Goal: Check status: Check status

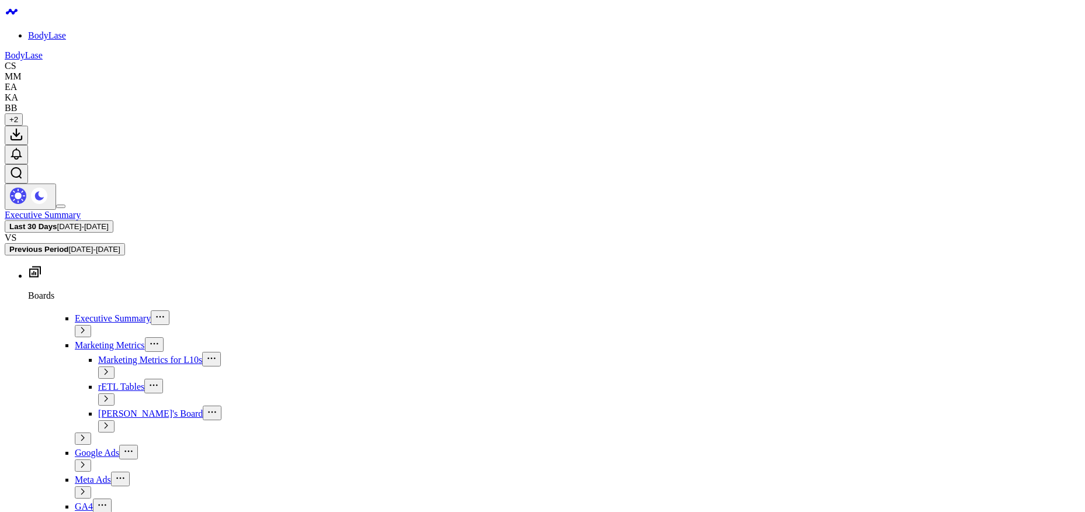
click at [29, 266] on icon at bounding box center [35, 271] width 12 height 11
click at [196, 210] on div "Executive Summary Last 30 Days [DATE] - [DATE] VS Previous Period [DATE] - [DAT…" at bounding box center [542, 233] width 1075 height 46
click at [93, 498] on button at bounding box center [102, 505] width 19 height 15
click at [109, 222] on span "[DATE] - [DATE]" at bounding box center [82, 226] width 51 height 9
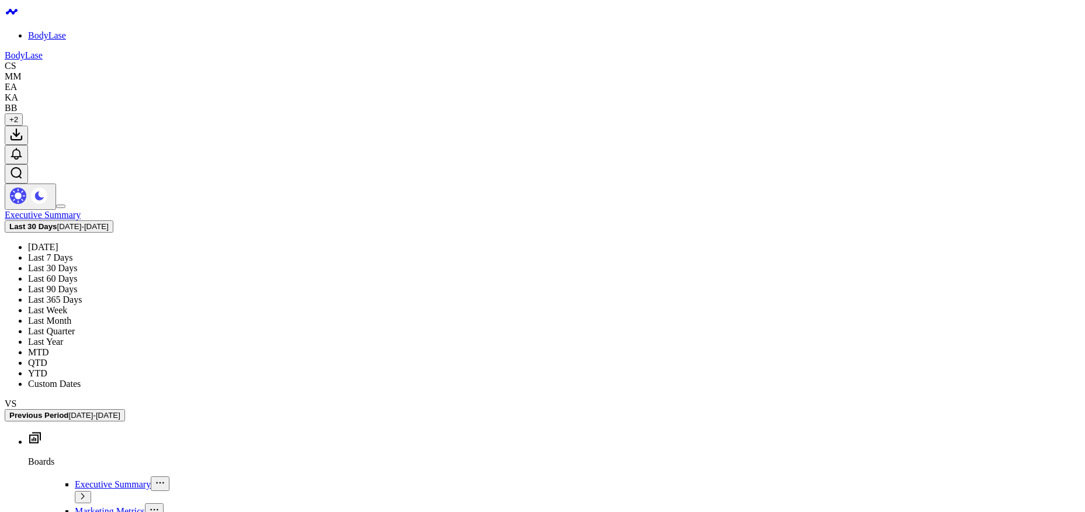
click at [81, 378] on link "Custom Dates" at bounding box center [54, 383] width 53 height 10
select select "8"
select select "2025"
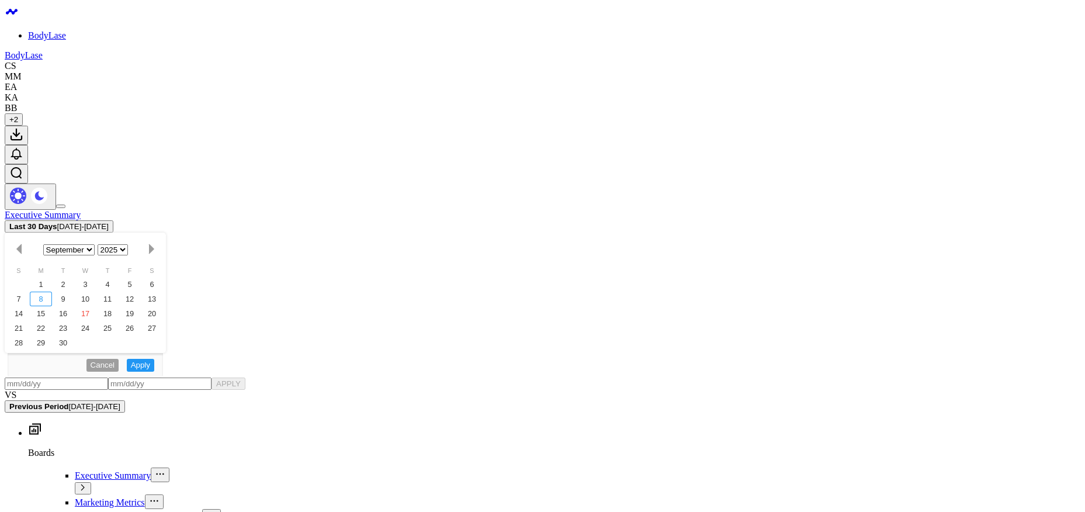
click at [52, 291] on div "8" at bounding box center [41, 298] width 22 height 15
type input "[DATE]"
select select "8"
select select "2025"
click at [30, 306] on div "14" at bounding box center [19, 313] width 22 height 15
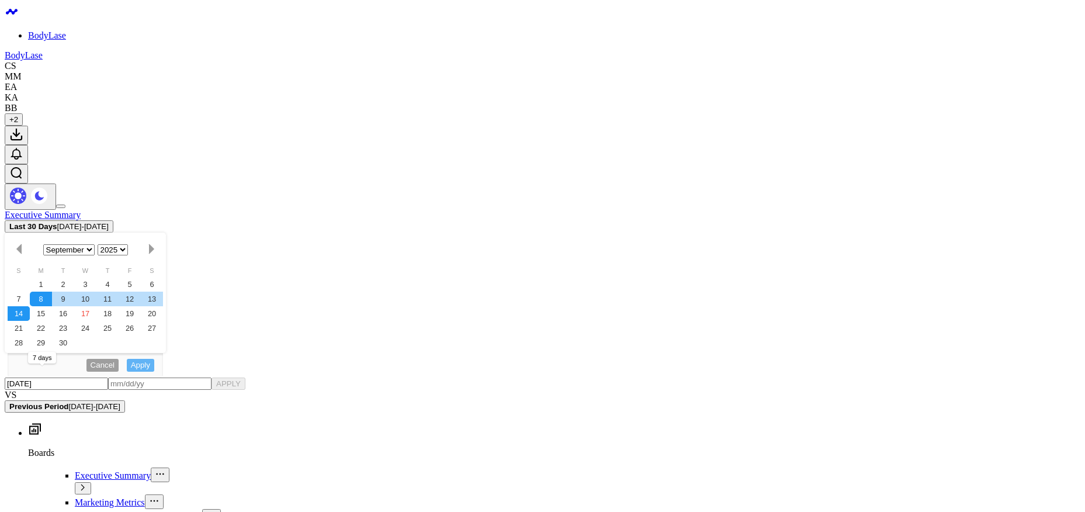
type input "[DATE]"
select select "8"
select select "2025"
click at [245, 377] on button "APPLY" at bounding box center [228, 383] width 34 height 12
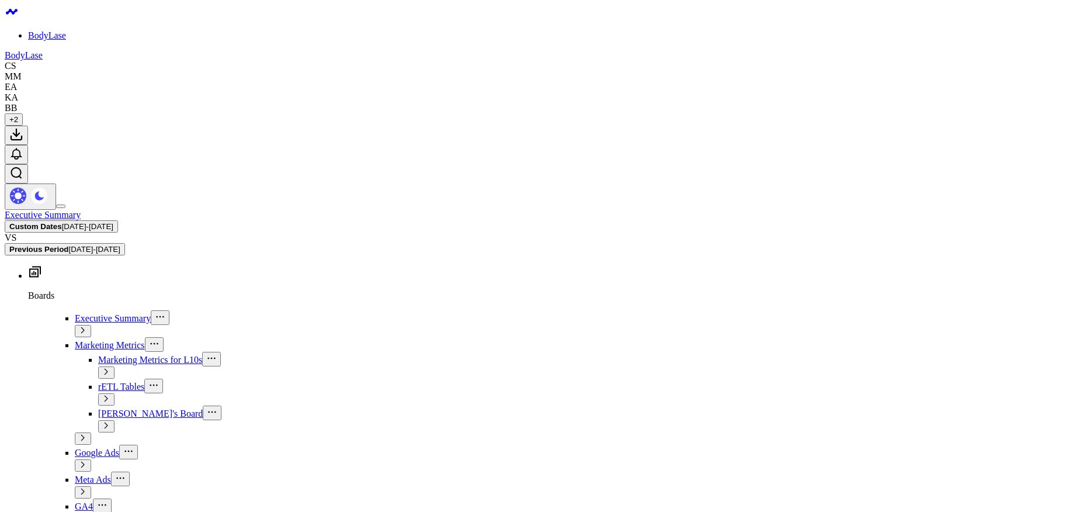
click at [75, 501] on span "GA4" at bounding box center [84, 506] width 18 height 10
click at [75, 474] on span "Meta Ads" at bounding box center [93, 479] width 36 height 10
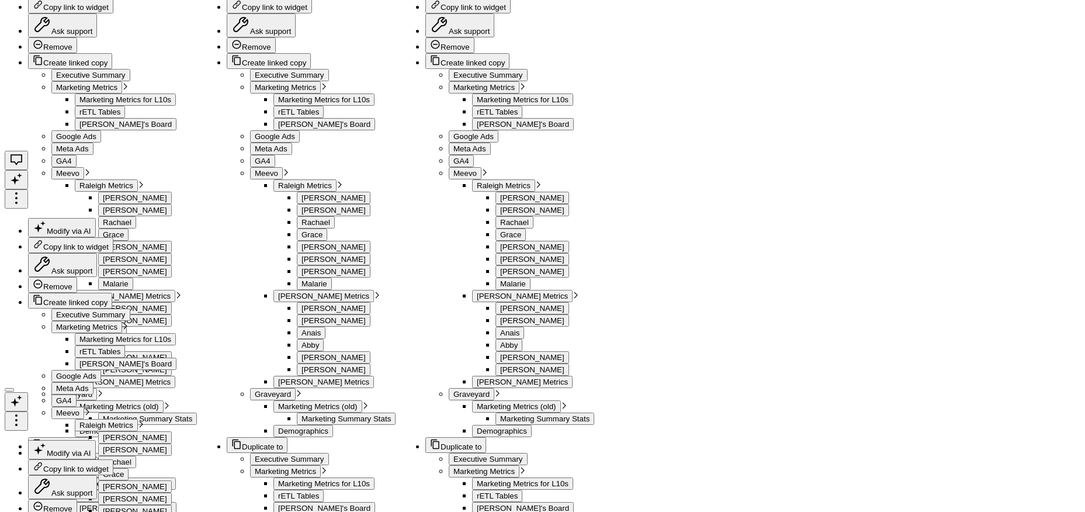
scroll to position [1158, 0]
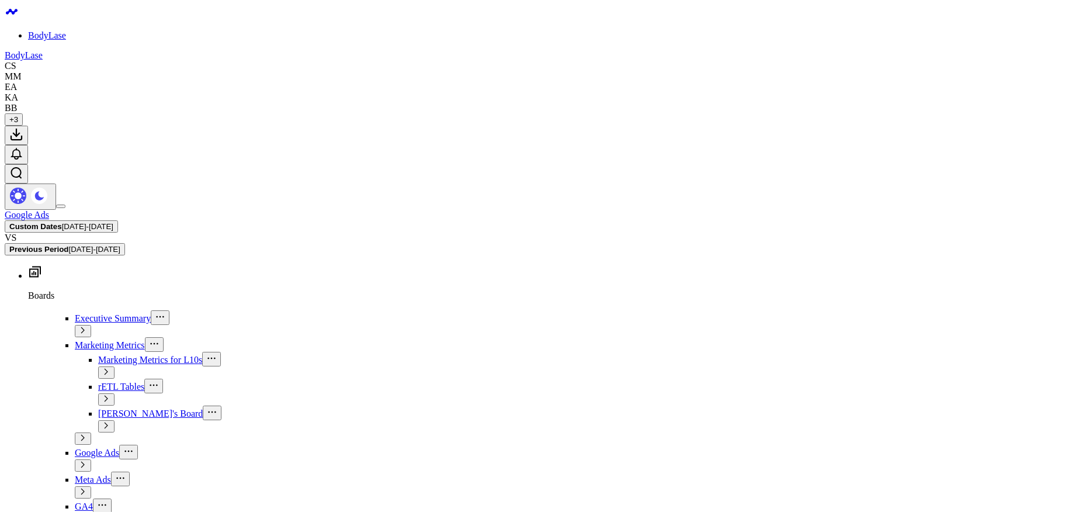
click at [29, 266] on icon at bounding box center [35, 271] width 12 height 11
click at [86, 434] on icon at bounding box center [82, 437] width 7 height 7
click at [98, 408] on span "[PERSON_NAME]'s Board" at bounding box center [150, 413] width 105 height 10
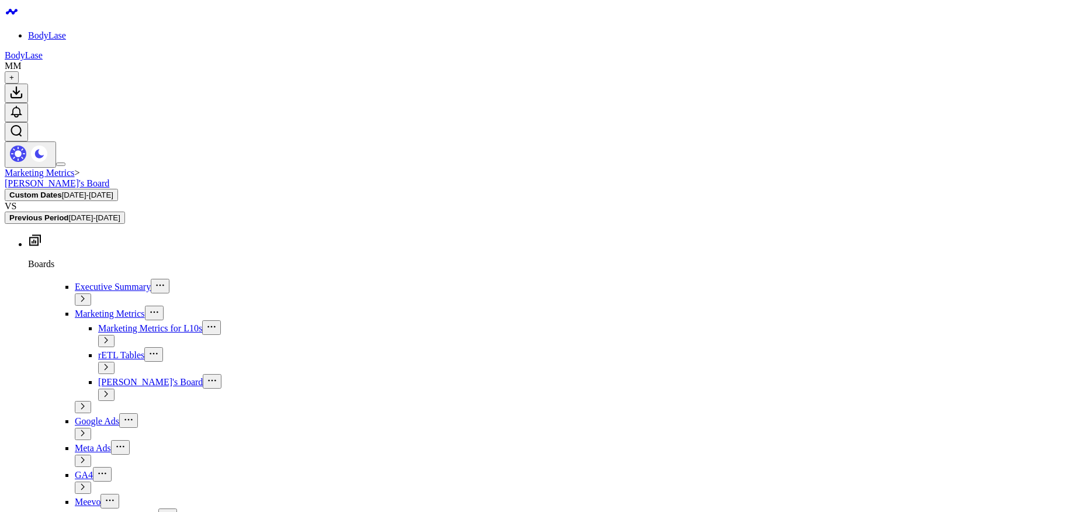
click at [98, 323] on span "Marketing Metrics for L10s" at bounding box center [150, 328] width 104 height 10
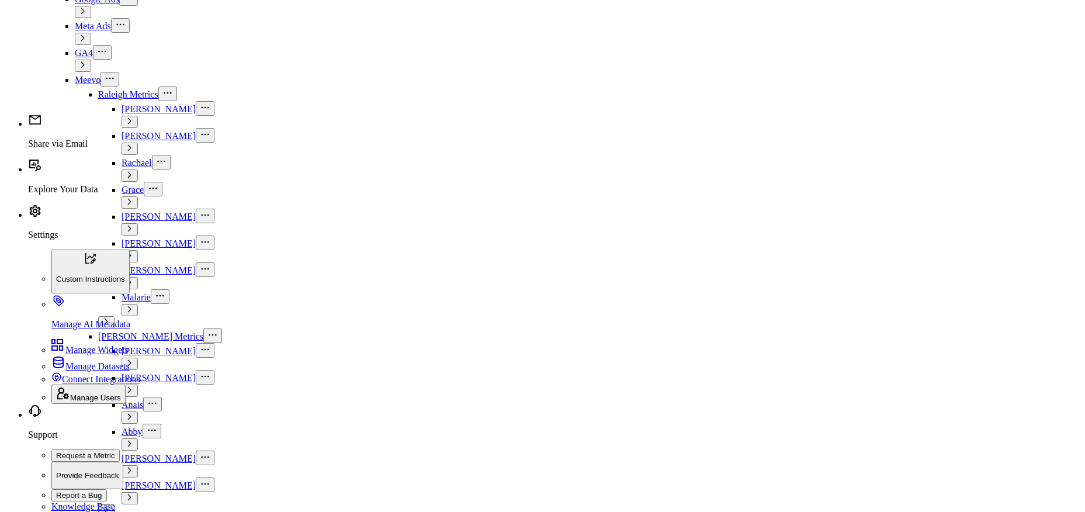
scroll to position [477, 0]
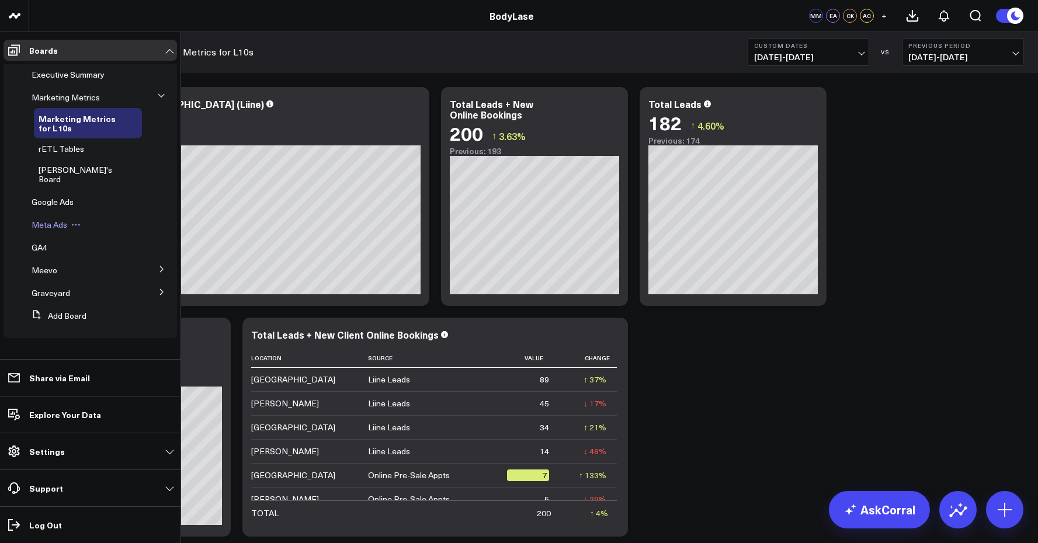
click at [50, 219] on span "Meta Ads" at bounding box center [50, 224] width 36 height 11
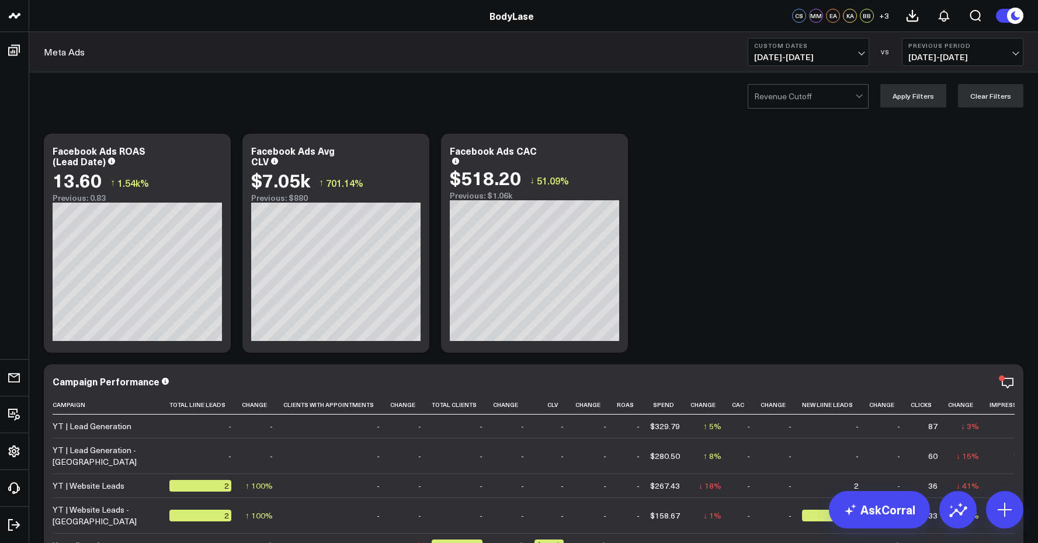
click at [855, 51] on button "Custom Dates 09/08/25 - 09/14/25" at bounding box center [808, 52] width 121 height 28
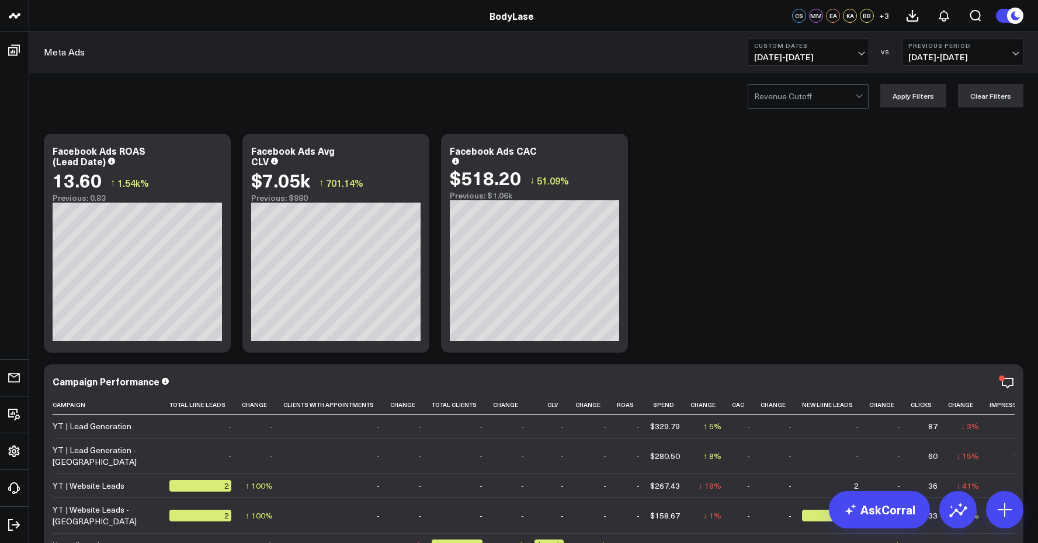
click at [845, 56] on span "09/08/25 - 09/14/25" at bounding box center [808, 57] width 109 height 9
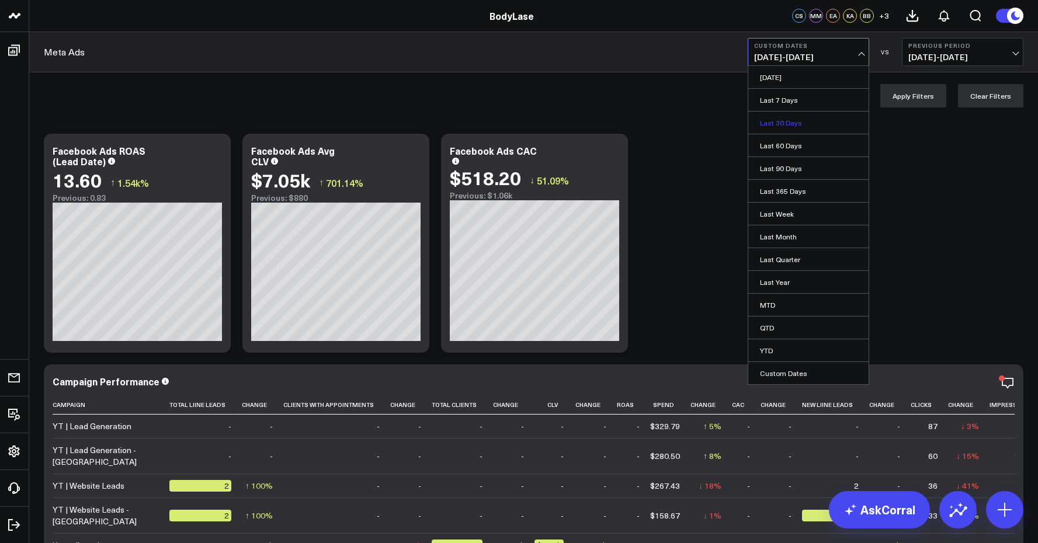
click at [793, 121] on link "Last 30 Days" at bounding box center [808, 123] width 120 height 22
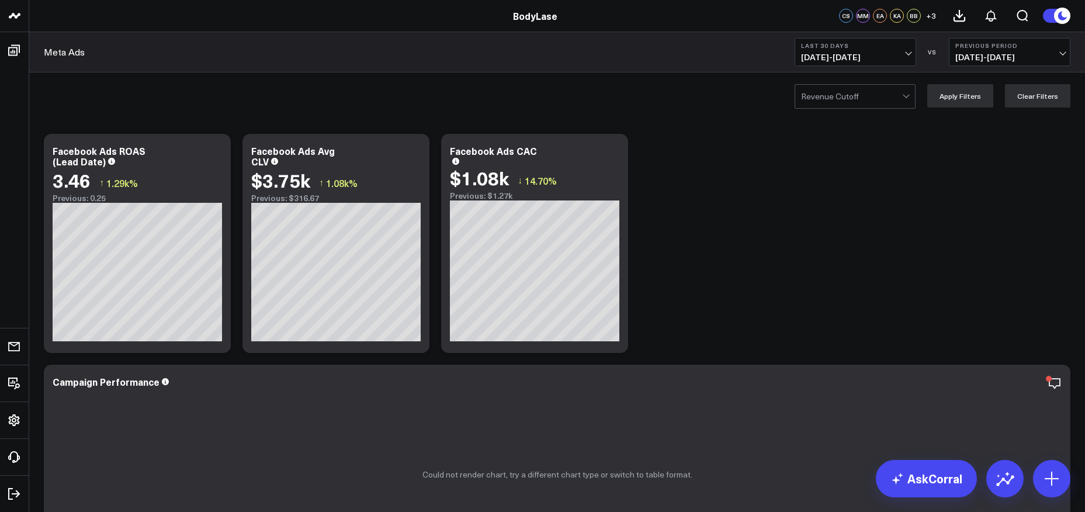
click at [905, 53] on span "[DATE] - [DATE]" at bounding box center [855, 57] width 109 height 9
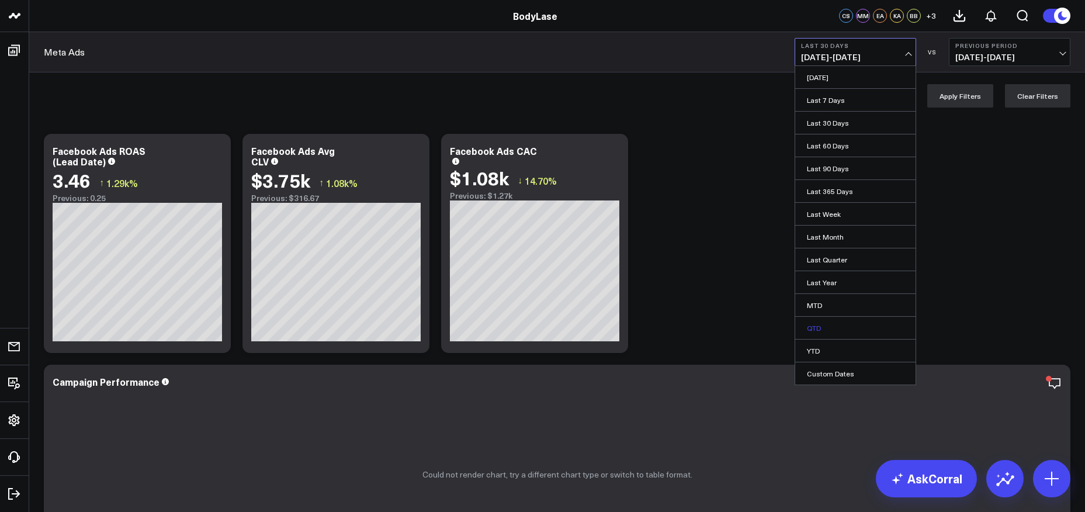
click at [815, 330] on link "QTD" at bounding box center [855, 328] width 120 height 22
